Goal: Find specific page/section: Find specific page/section

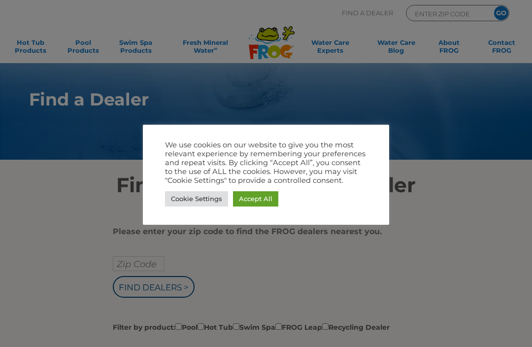
click at [178, 289] on div at bounding box center [266, 173] width 532 height 347
click at [205, 198] on link "Cookie Settings" at bounding box center [196, 198] width 63 height 15
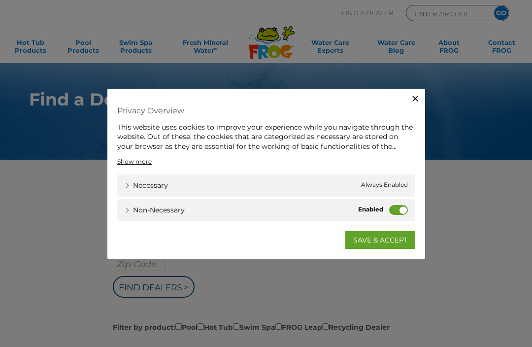
click at [372, 244] on link "SAVE & ACCEPT" at bounding box center [381, 240] width 70 height 18
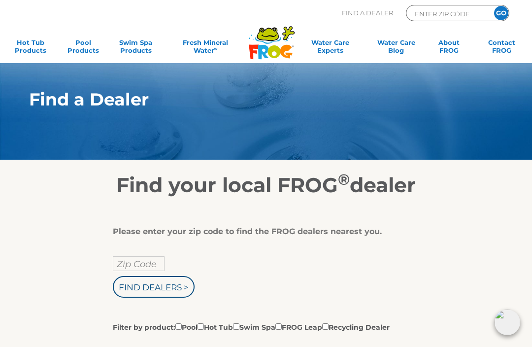
click at [132, 266] on input "Zip Code" at bounding box center [139, 263] width 52 height 15
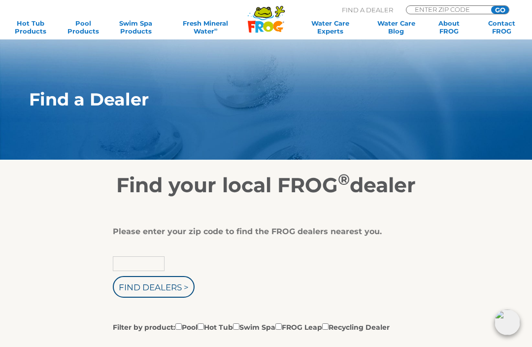
scroll to position [1, 0]
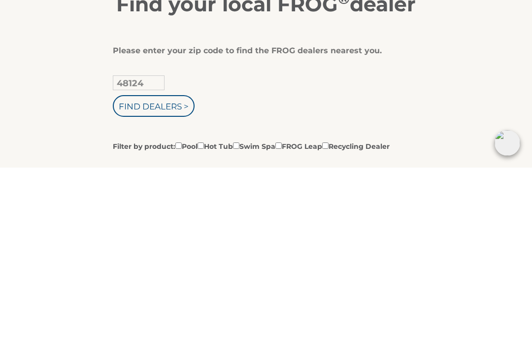
type input "48124"
click at [185, 275] on input "Find Dealers >" at bounding box center [154, 286] width 82 height 22
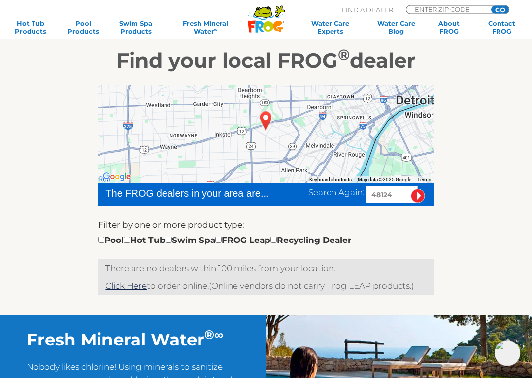
scroll to position [128, 0]
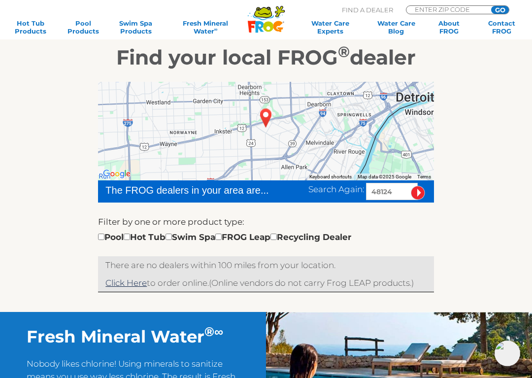
click at [130, 235] on input "checkbox" at bounding box center [127, 237] width 6 height 6
checkbox input "true"
click at [327, 185] on span "Search Again:" at bounding box center [337, 189] width 56 height 10
click at [425, 189] on input "image" at bounding box center [418, 193] width 14 height 14
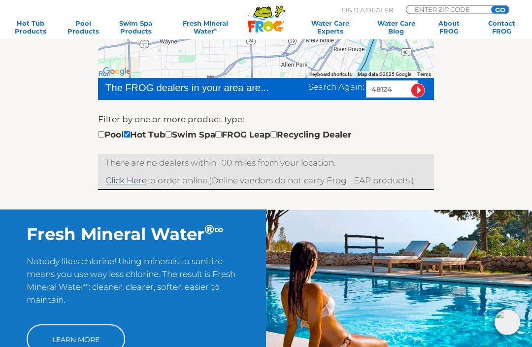
scroll to position [225, 0]
